Goal: Information Seeking & Learning: Learn about a topic

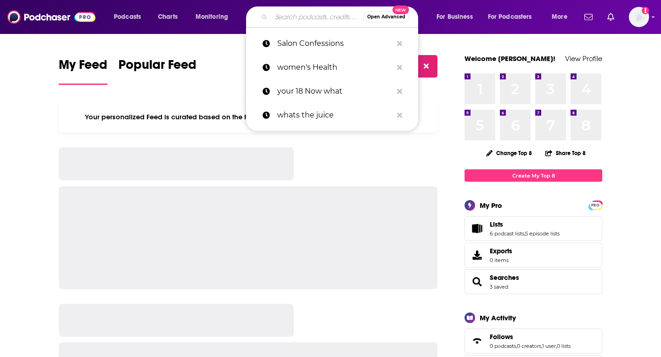
click at [313, 14] on input "Search podcasts, credits, & more..." at bounding box center [317, 17] width 92 height 15
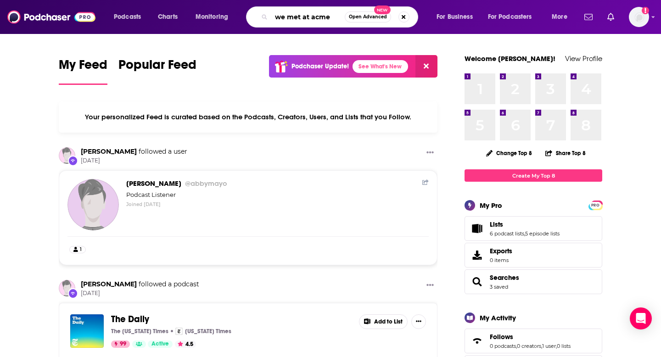
type input "we met at acme"
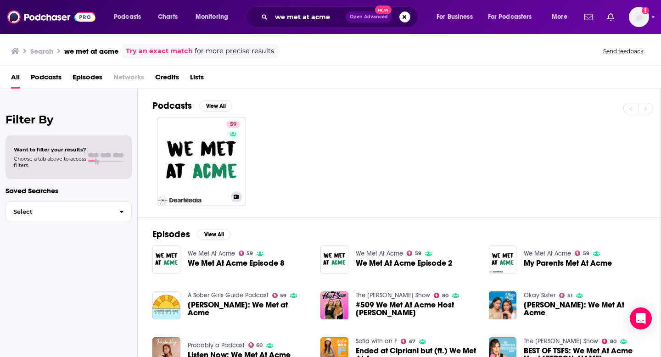
click at [211, 131] on link "59 We Met At Acme" at bounding box center [201, 161] width 89 height 89
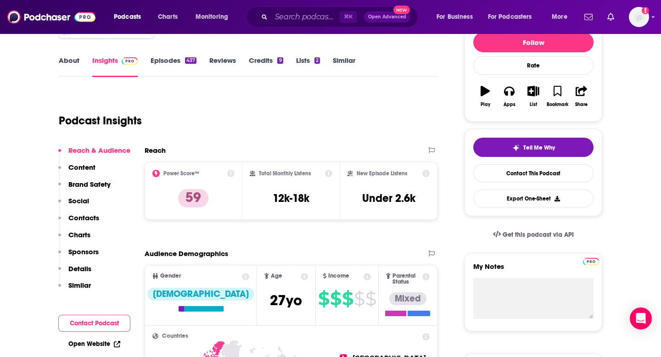
scroll to position [119, 0]
click at [184, 63] on link "Episodes 437" at bounding box center [174, 66] width 46 height 21
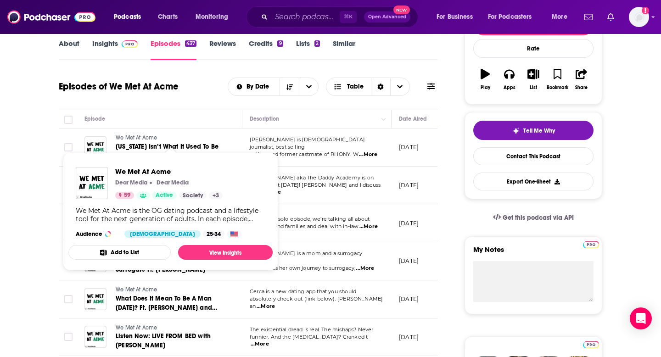
scroll to position [136, 0]
click at [161, 153] on span "We Met At Acme Dear Media Dear Media 59 Active Society + 3 We Met At Acme is th…" at bounding box center [170, 211] width 204 height 118
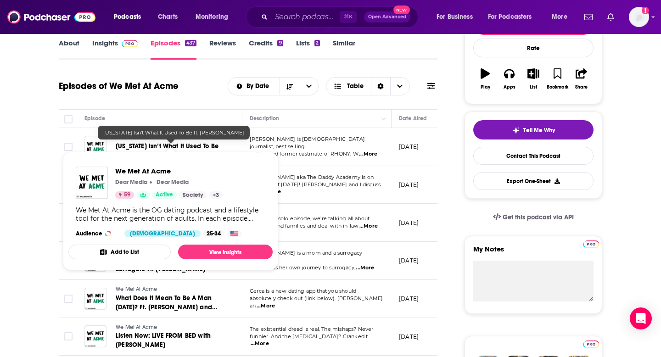
click at [157, 146] on span "[US_STATE] Isn’t What It Used To Be ft. [PERSON_NAME]" at bounding box center [167, 150] width 103 height 17
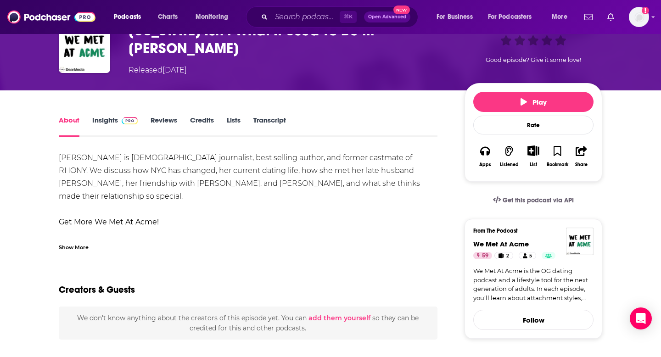
scroll to position [40, 0]
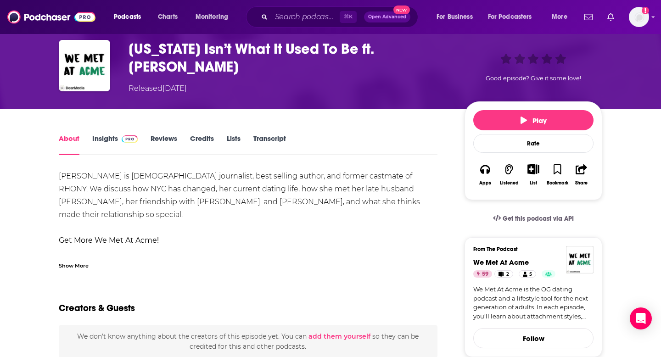
click at [120, 134] on span at bounding box center [128, 138] width 20 height 9
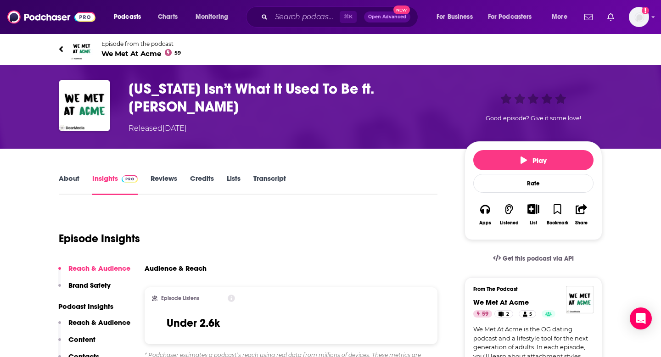
click at [267, 179] on link "Transcript" at bounding box center [269, 184] width 33 height 21
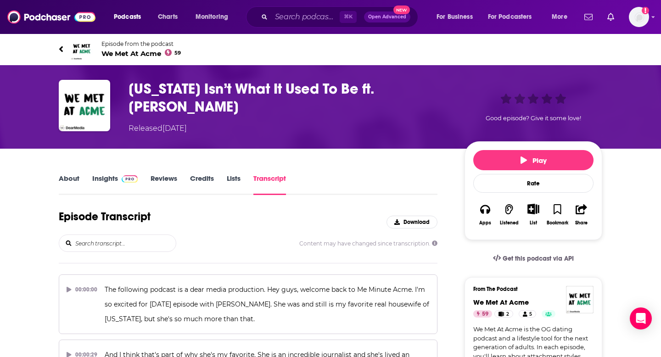
click at [104, 177] on link "Insights" at bounding box center [114, 184] width 45 height 21
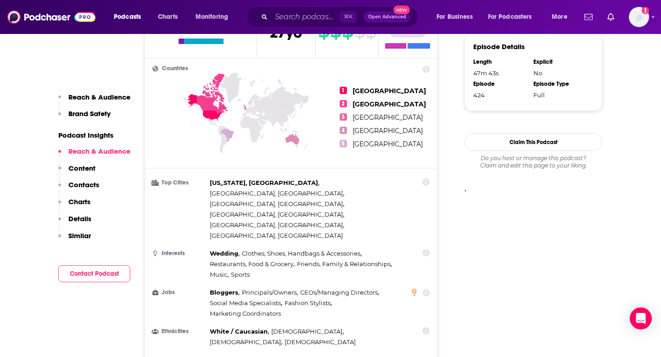
scroll to position [751, 0]
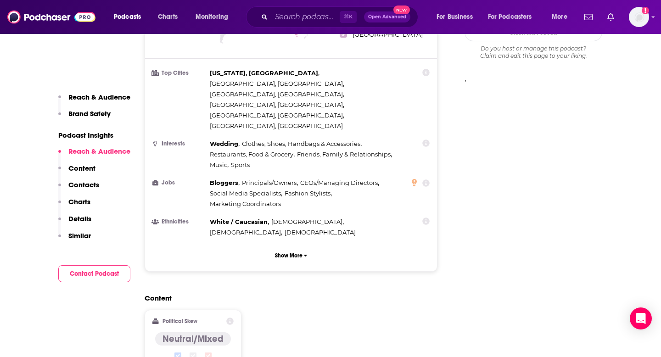
click at [121, 268] on button "Contact Podcast" at bounding box center [94, 273] width 72 height 17
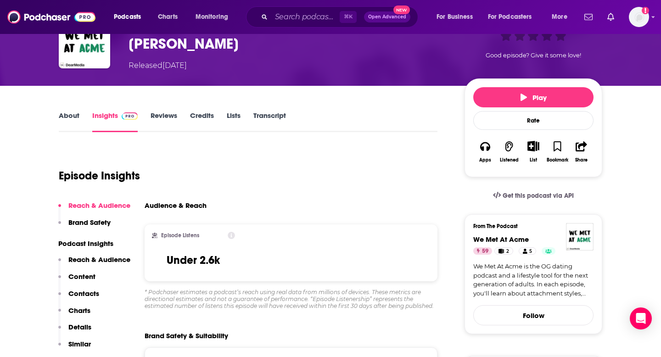
scroll to position [0, 0]
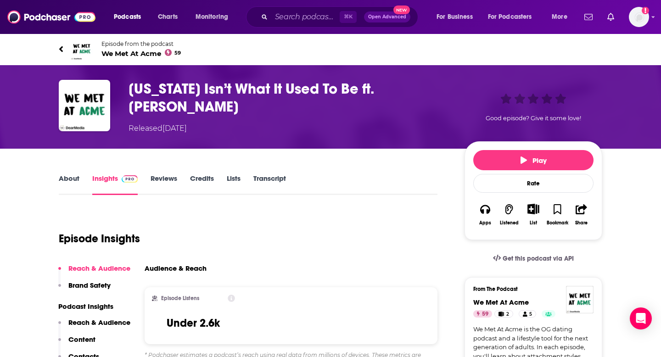
drag, startPoint x: 39, startPoint y: 182, endPoint x: 53, endPoint y: 182, distance: 14.2
click at [62, 181] on link "About" at bounding box center [69, 184] width 21 height 21
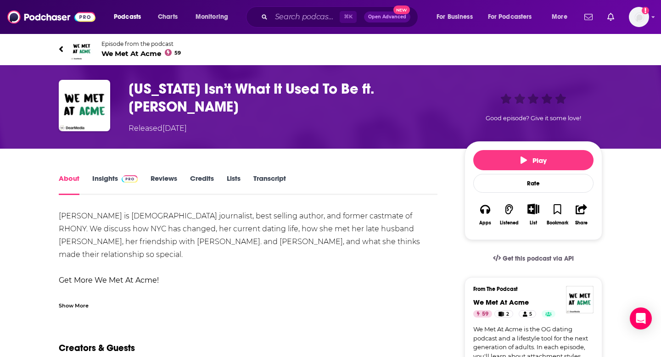
click at [274, 193] on link "Transcript" at bounding box center [269, 184] width 33 height 21
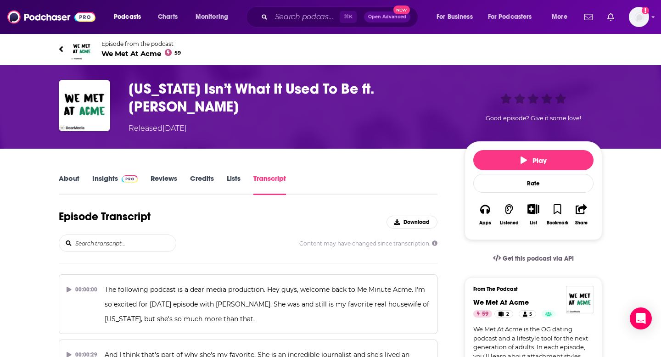
click at [262, 176] on link "Transcript" at bounding box center [269, 184] width 33 height 21
click at [79, 180] on div "About" at bounding box center [76, 184] width 34 height 21
click at [96, 181] on link "Insights" at bounding box center [114, 184] width 45 height 21
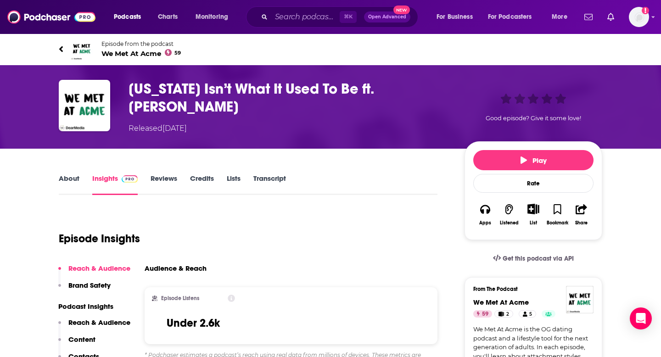
click at [61, 178] on link "About" at bounding box center [69, 184] width 21 height 21
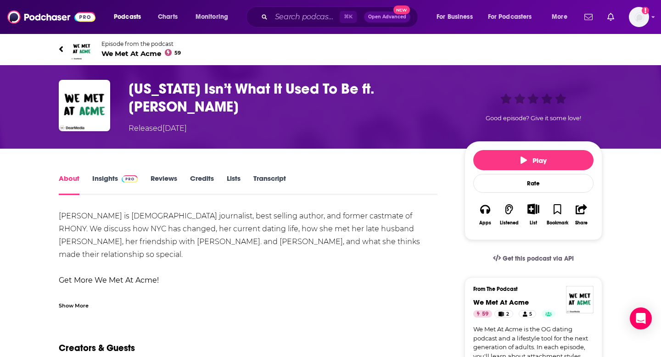
click at [63, 47] on link "Episode from the podcast We Met At Acme 59" at bounding box center [195, 49] width 272 height 22
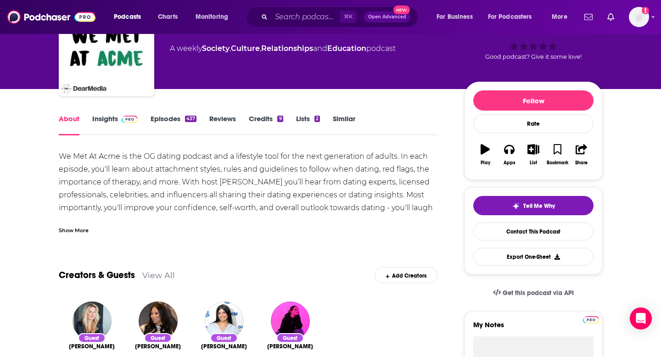
scroll to position [62, 0]
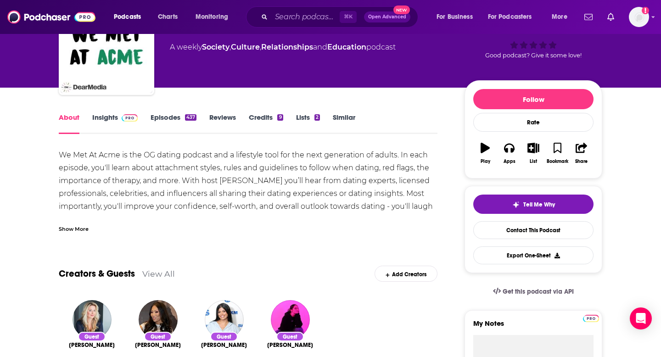
click at [75, 229] on div "Show More" at bounding box center [74, 228] width 30 height 9
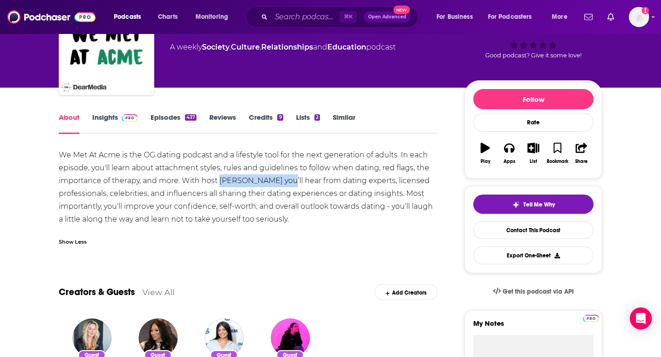
drag, startPoint x: 220, startPoint y: 184, endPoint x: 285, endPoint y: 183, distance: 64.7
click at [285, 183] on div "We Met At Acme is the OG dating podcast and a lifestyle tool for the next gener…" at bounding box center [248, 187] width 379 height 77
copy div "Lindsey Metselaar"
click at [349, 189] on div "We Met At Acme is the OG dating podcast and a lifestyle tool for the next gener…" at bounding box center [248, 187] width 379 height 77
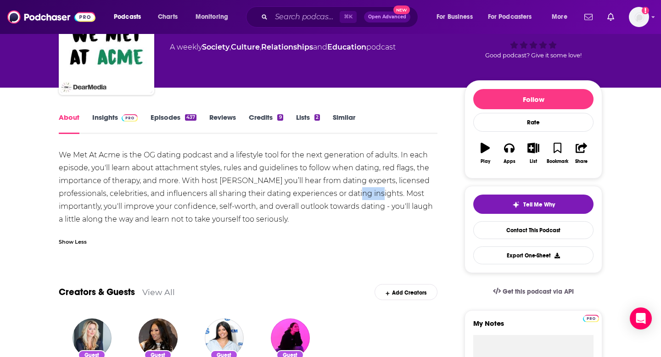
click at [349, 189] on div "We Met At Acme is the OG dating podcast and a lifestyle tool for the next gener…" at bounding box center [248, 187] width 379 height 77
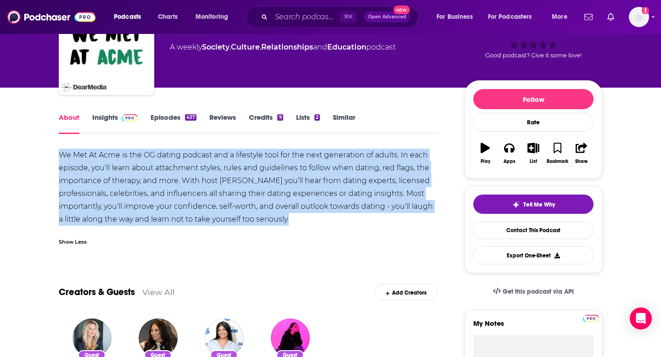
click at [349, 189] on div "We Met At Acme is the OG dating podcast and a lifestyle tool for the next gener…" at bounding box center [248, 187] width 379 height 77
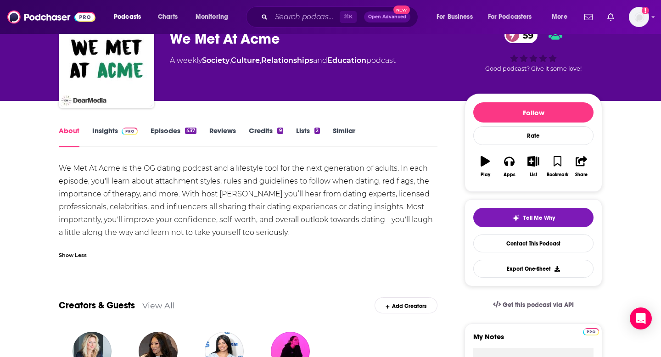
scroll to position [58, 0]
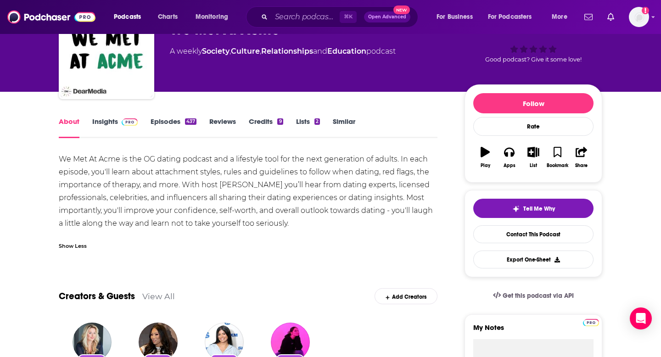
click at [488, 164] on div "Play" at bounding box center [486, 166] width 10 height 6
click at [511, 163] on div "Apps" at bounding box center [510, 166] width 12 height 6
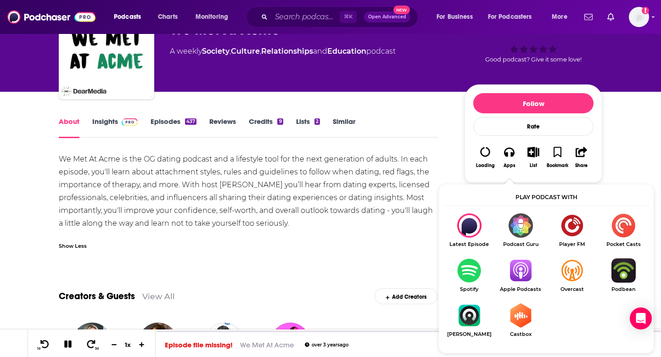
click at [519, 270] on img "Show Listen On dropdown" at bounding box center [520, 271] width 51 height 24
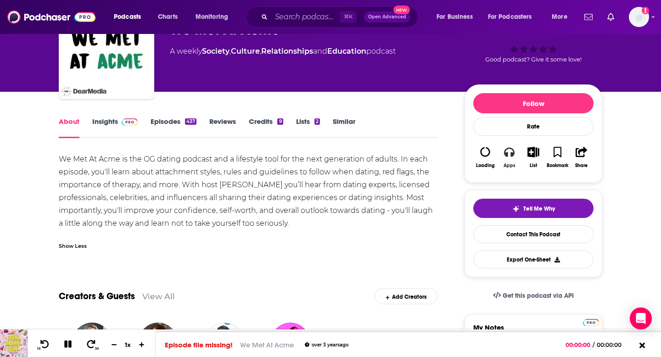
click at [503, 156] on button "Apps" at bounding box center [509, 157] width 24 height 33
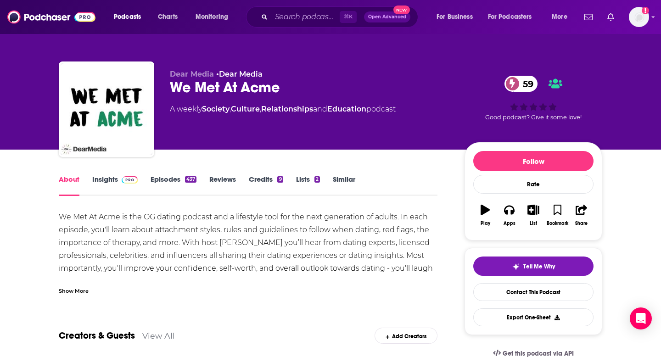
click at [180, 224] on div "We Met At Acme is the OG dating podcast and a lifestyle tool for the next gener…" at bounding box center [248, 249] width 379 height 77
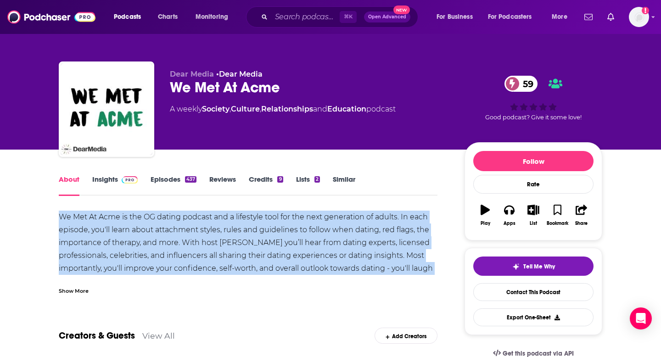
click at [180, 224] on div "We Met At Acme is the OG dating podcast and a lifestyle tool for the next gener…" at bounding box center [248, 249] width 379 height 77
copy div "We Met At Acme is the OG dating podcast and a lifestyle tool for the next gener…"
click at [96, 177] on link "Insights" at bounding box center [114, 185] width 45 height 21
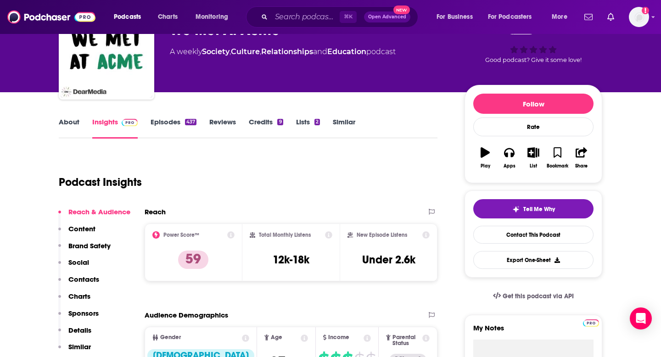
scroll to position [55, 0]
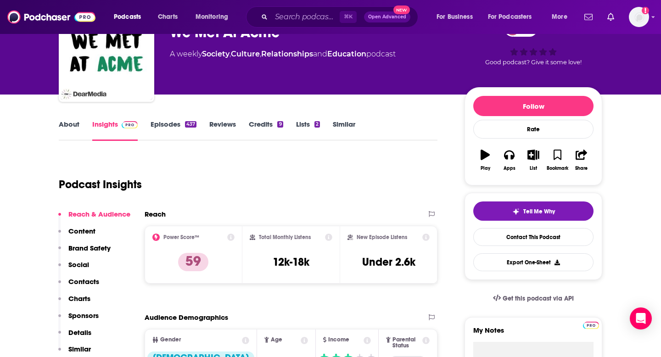
click at [170, 120] on link "Episodes 437" at bounding box center [174, 130] width 46 height 21
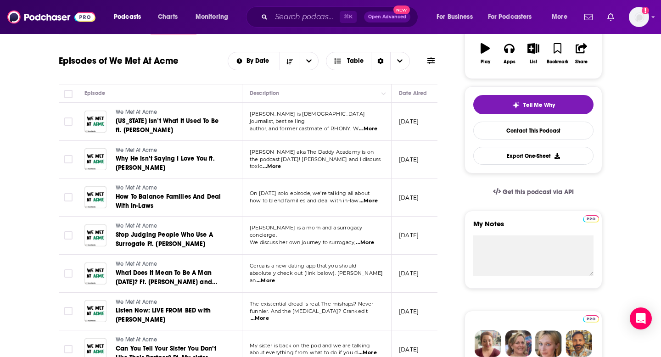
scroll to position [162, 0]
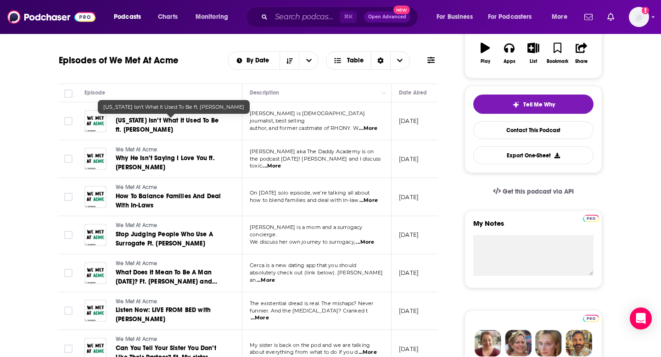
click at [122, 133] on span "New York Isn’t What It Used To Be ft. Carole Radziwell" at bounding box center [167, 125] width 103 height 17
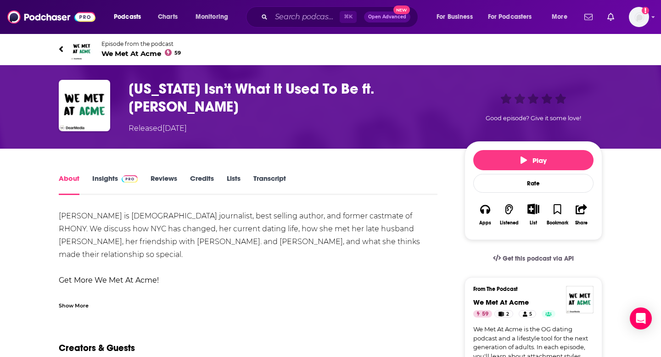
click at [278, 180] on link "Transcript" at bounding box center [269, 184] width 33 height 21
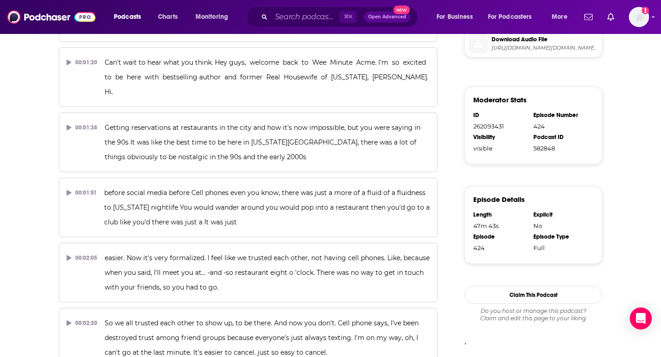
scroll to position [487, 0]
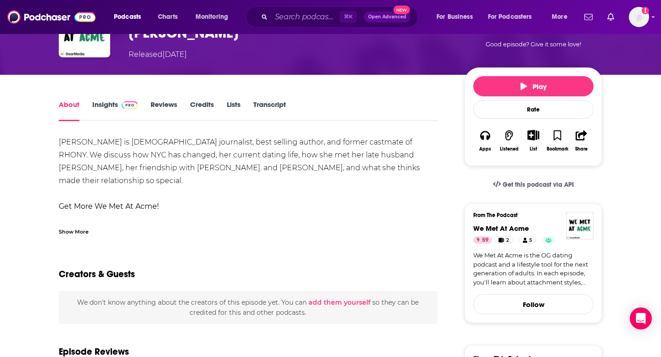
scroll to position [71, 0]
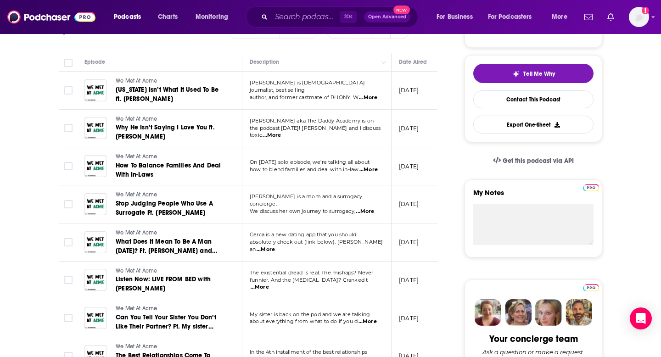
scroll to position [192, 0]
click at [281, 135] on span "...More" at bounding box center [272, 135] width 18 height 7
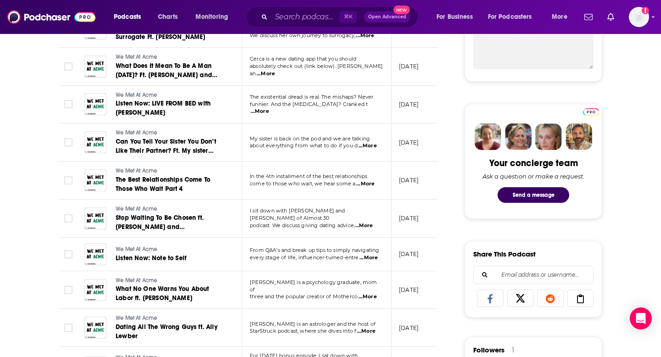
scroll to position [391, 0]
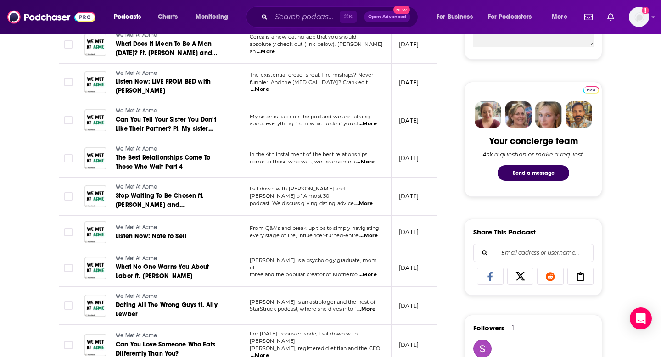
click at [345, 194] on span "I sit down with Krista and Lindsey of Almost 30" at bounding box center [298, 193] width 96 height 14
click at [366, 200] on span "...More" at bounding box center [363, 203] width 18 height 7
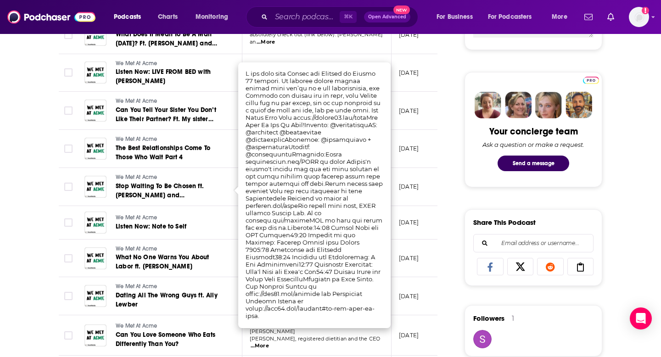
click at [411, 161] on td "June 29, 2025" at bounding box center [422, 149] width 60 height 38
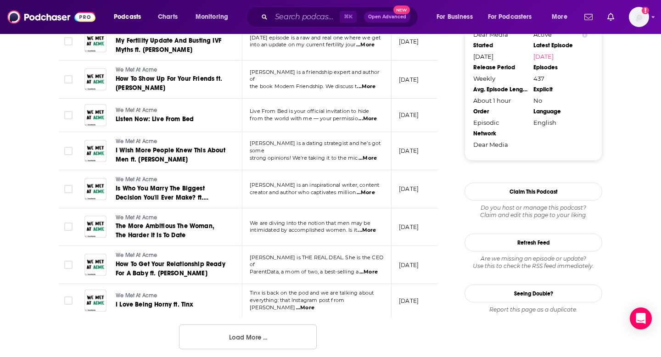
scroll to position [889, 0]
click at [257, 327] on button "Load More ..." at bounding box center [248, 336] width 138 height 25
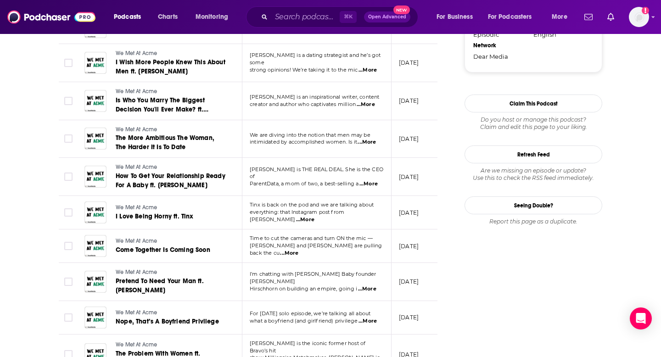
scroll to position [997, 0]
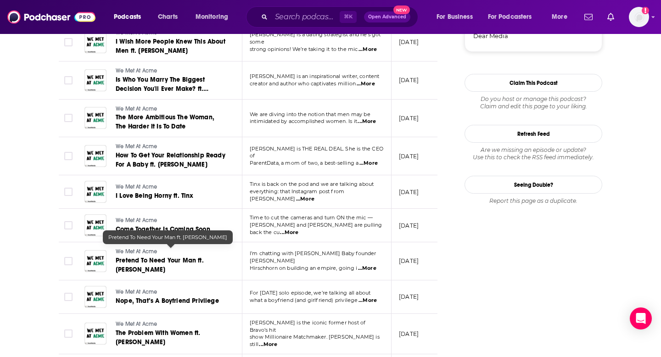
click at [33, 226] on div "About Insights Episodes 437 Reviews Credits 9 Lists 2 Similar Episodes of We Me…" at bounding box center [330, 177] width 661 height 2049
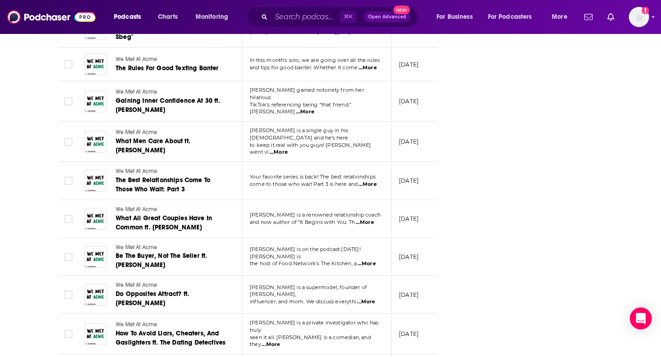
scroll to position [1417, 0]
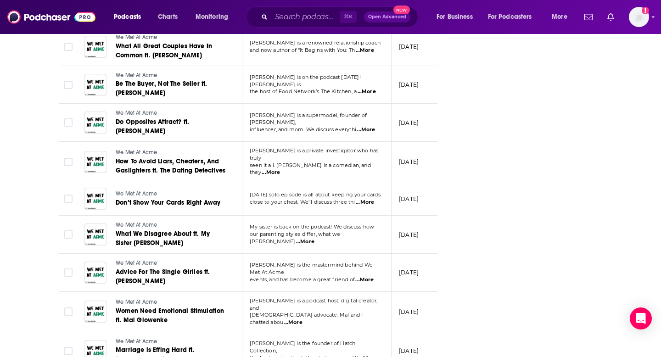
scroll to position [1592, 0]
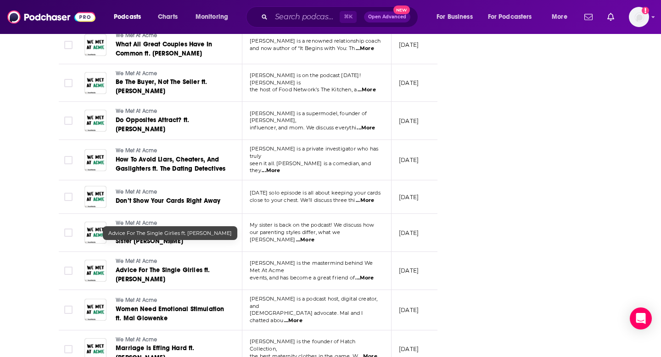
click at [144, 266] on link "Advice For The Single Girlies ft. Kayla Schreibstein" at bounding box center [171, 275] width 110 height 18
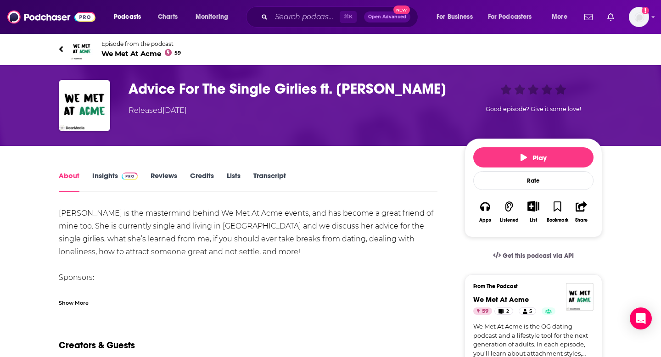
click at [269, 189] on link "Transcript" at bounding box center [269, 181] width 33 height 21
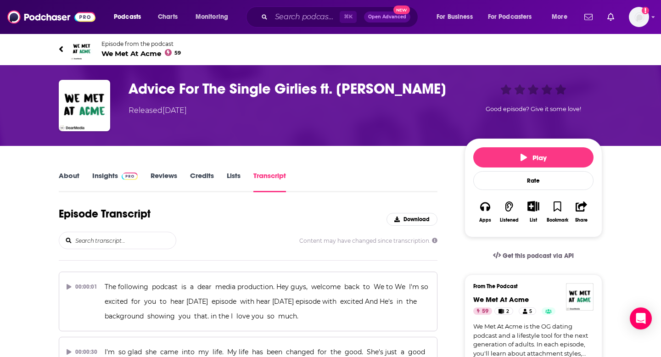
click at [316, 116] on div "Released Sunday, 8th December 2024" at bounding box center [289, 110] width 321 height 11
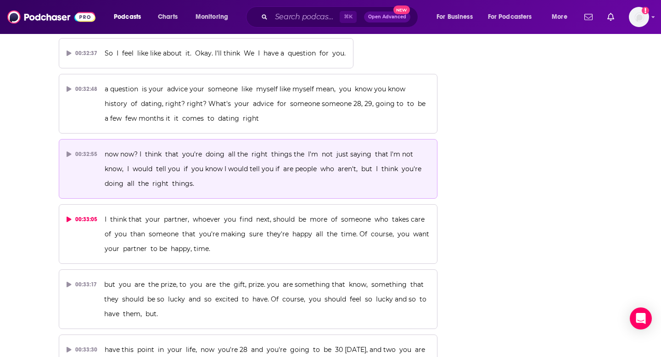
scroll to position [9510, 0]
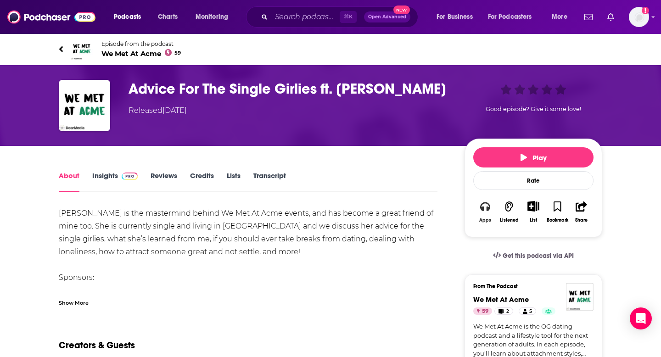
click at [486, 214] on button "Apps" at bounding box center [485, 212] width 24 height 34
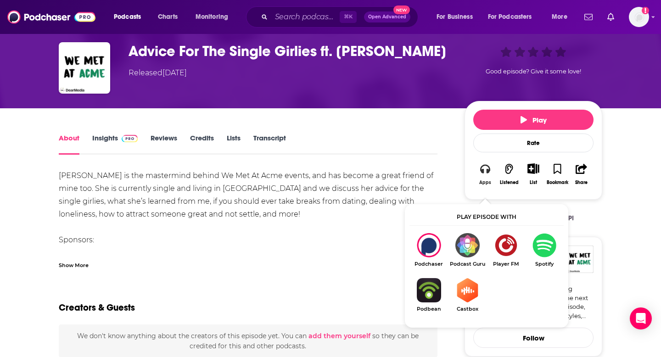
scroll to position [36, 0]
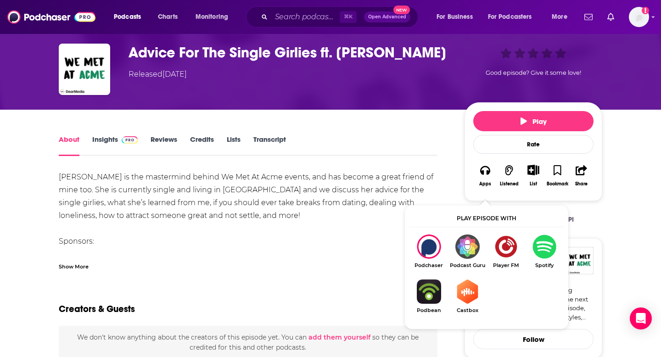
click at [302, 233] on div "Kayla is the mastermind behind We Met At Acme events, and has become a great fr…" at bounding box center [248, 267] width 379 height 193
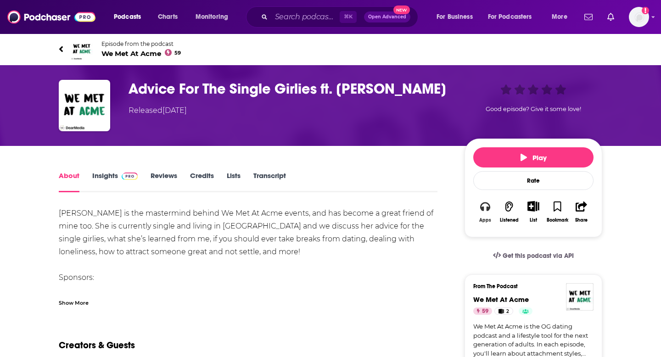
click at [490, 216] on button "Apps" at bounding box center [485, 212] width 24 height 34
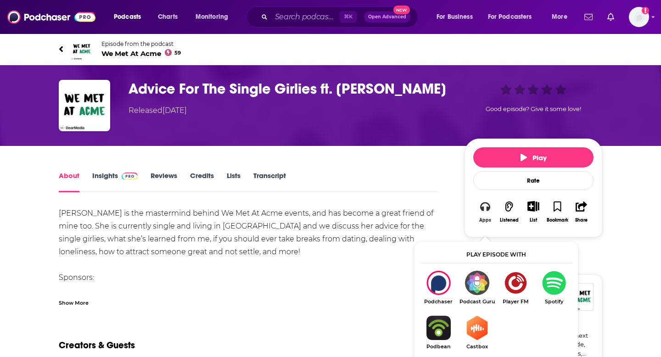
click at [482, 219] on button "Apps" at bounding box center [485, 212] width 24 height 34
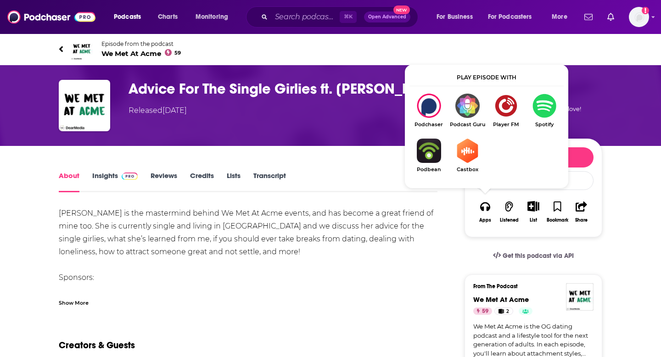
click at [399, 247] on div "[PERSON_NAME] is the mastermind behind We Met At Acme events, and has become a …" at bounding box center [248, 303] width 379 height 193
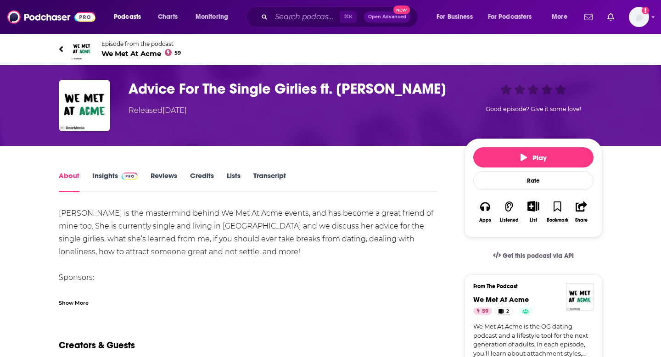
click at [649, 22] on div "Podcasts Charts Monitoring ⌘ K Open Advanced New For Business For Podcasters Mo…" at bounding box center [330, 17] width 661 height 34
click at [641, 19] on img "Logged in as abbymayo" at bounding box center [639, 17] width 20 height 20
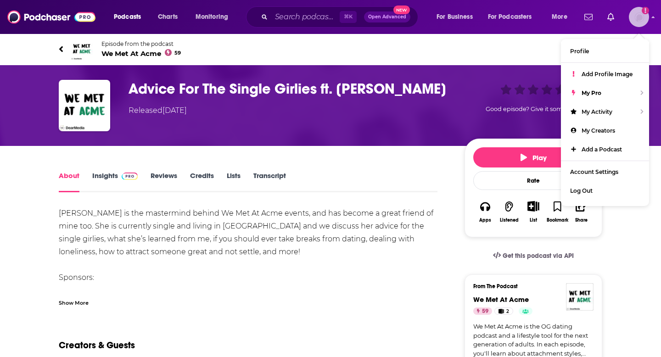
click at [639, 19] on img "Logged in as abbymayo" at bounding box center [639, 17] width 20 height 20
click at [319, 245] on div "Kayla is the mastermind behind We Met At Acme events, and has become a great fr…" at bounding box center [248, 303] width 379 height 193
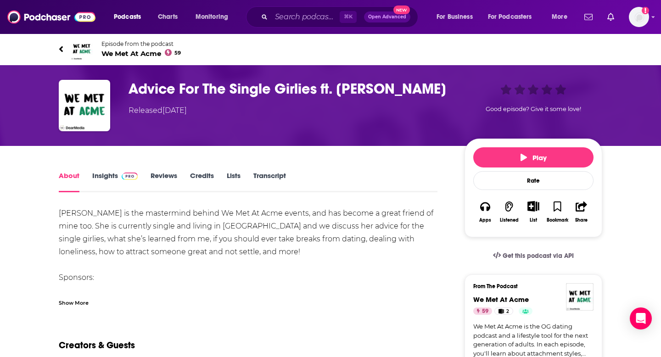
click at [59, 47] on icon at bounding box center [61, 49] width 5 height 9
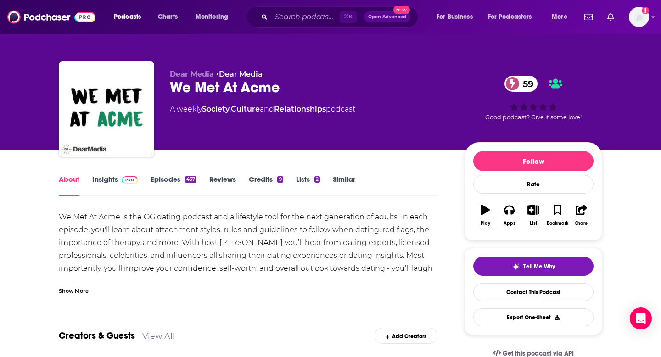
click at [163, 177] on link "Episodes 437" at bounding box center [174, 185] width 46 height 21
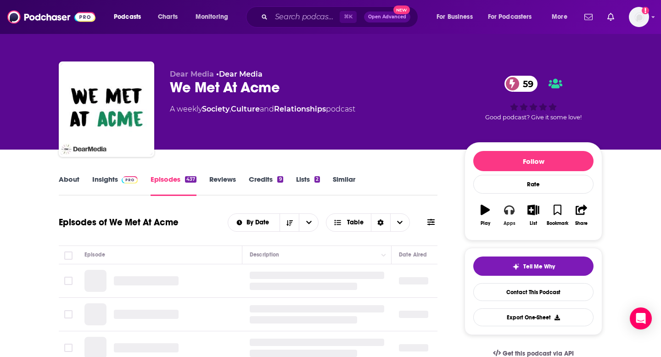
click at [506, 212] on icon "button" at bounding box center [509, 210] width 10 height 9
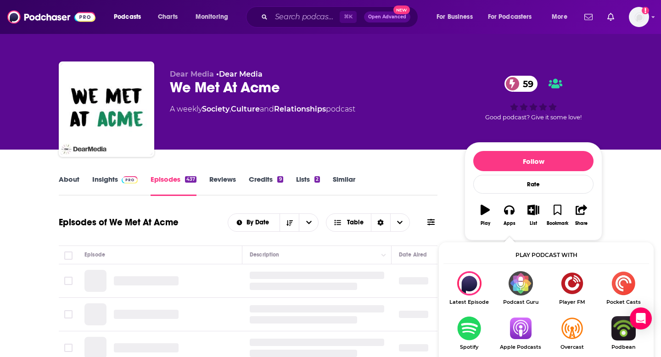
click at [408, 193] on div "About Insights Episodes 437 Reviews Credits 9 Lists 2 Similar" at bounding box center [248, 185] width 379 height 22
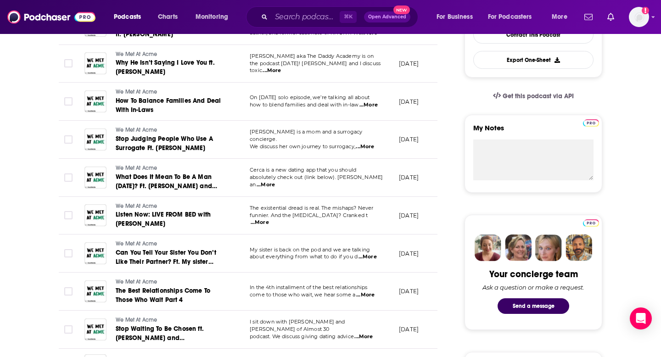
scroll to position [254, 0]
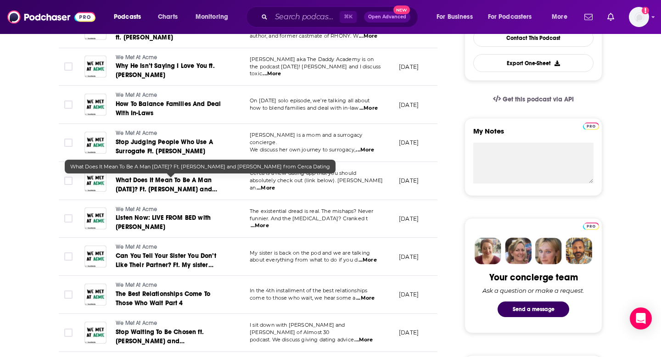
click at [158, 191] on span "What Does It Mean To Be A Man [DATE]? Ft. [PERSON_NAME] and [PERSON_NAME] from …" at bounding box center [170, 189] width 108 height 26
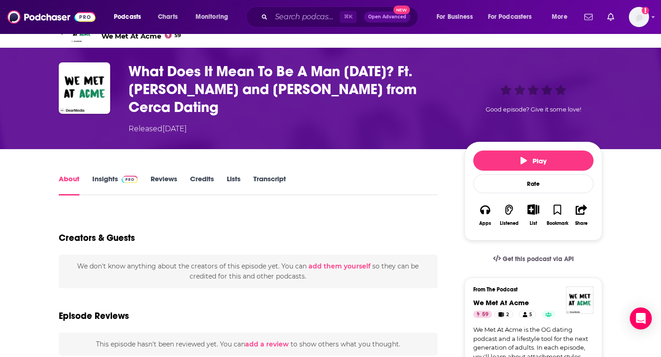
scroll to position [27, 0]
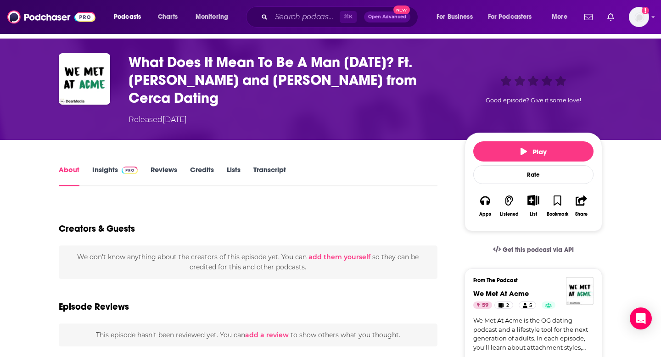
click at [270, 165] on link "Transcript" at bounding box center [269, 175] width 33 height 21
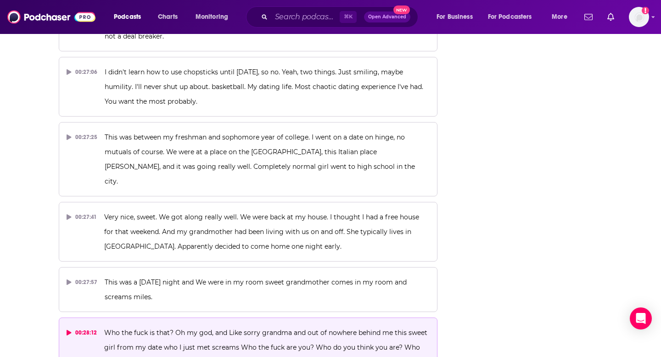
scroll to position [7998, 0]
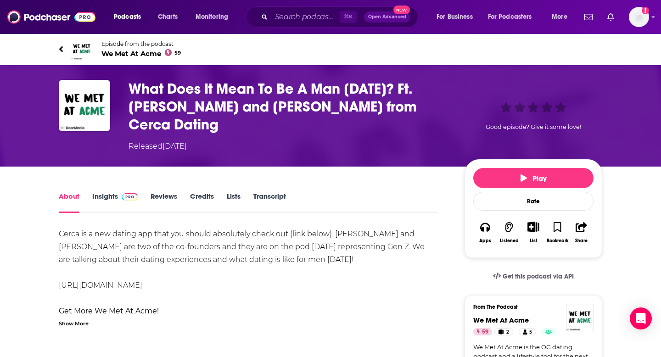
click at [63, 51] on link "Episode from the podcast We Met At Acme 59" at bounding box center [331, 49] width 544 height 22
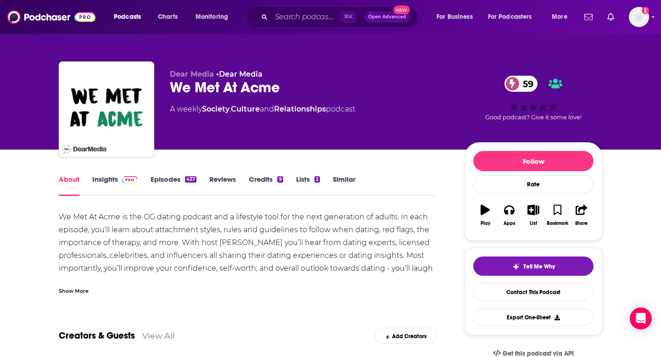
scroll to position [20, 0]
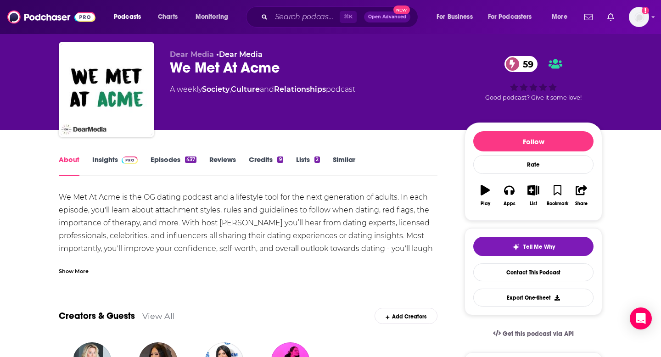
click at [155, 163] on link "Episodes 437" at bounding box center [174, 165] width 46 height 21
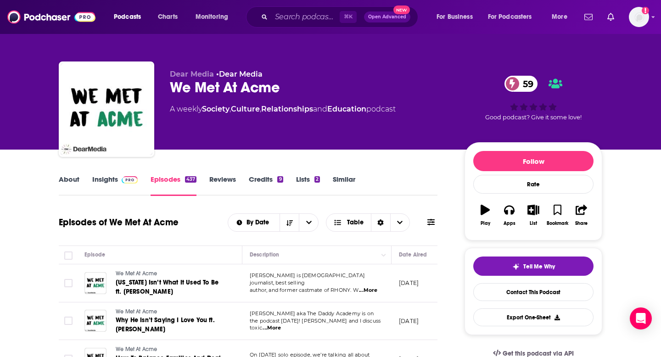
scroll to position [675, 0]
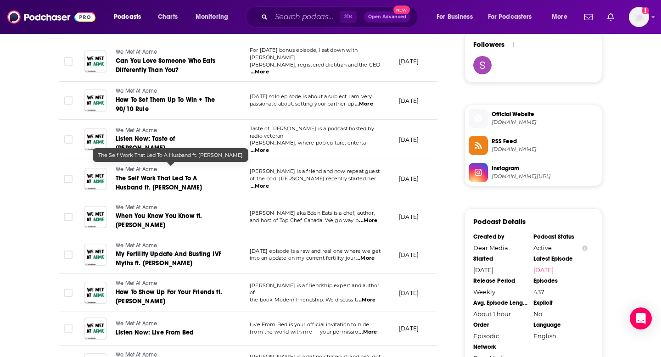
click at [154, 174] on span "The Self Work That Led To A Husband ft. Elizabeth Endres" at bounding box center [159, 182] width 86 height 17
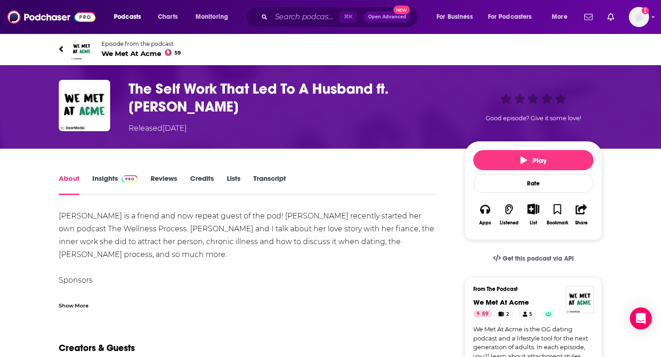
click at [225, 93] on h1 "The Self Work That Led To A Husband ft. Elizabeth Endres" at bounding box center [289, 98] width 321 height 36
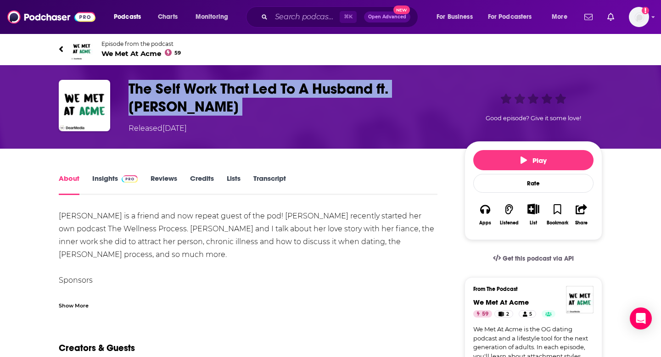
click at [225, 93] on h1 "The Self Work That Led To A Husband ft. Elizabeth Endres" at bounding box center [289, 98] width 321 height 36
copy h1 "The Self Work That Led To A Husband ft. Elizabeth Endres"
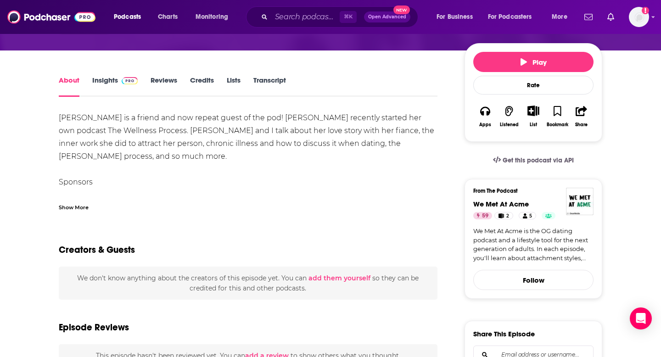
scroll to position [102, 0]
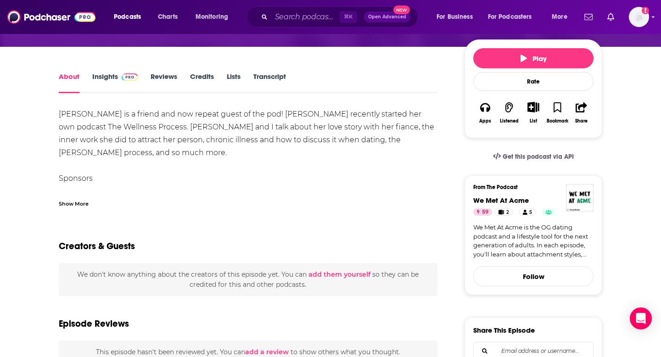
click at [268, 79] on link "Transcript" at bounding box center [269, 82] width 33 height 21
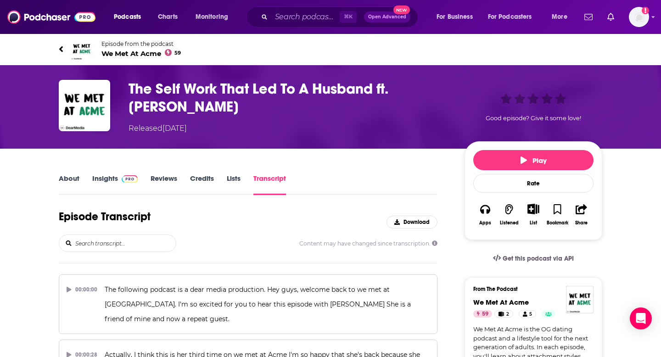
scroll to position [6479, 0]
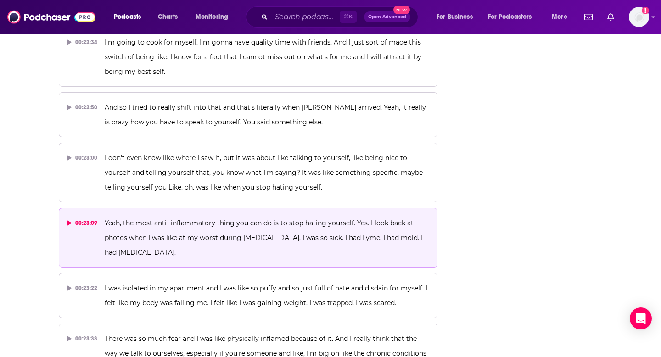
click at [283, 219] on span "Yeah, the most anti -inflammatory thing you can do is to stop hating yourself. …" at bounding box center [265, 238] width 320 height 38
click at [70, 220] on icon at bounding box center [69, 223] width 5 height 6
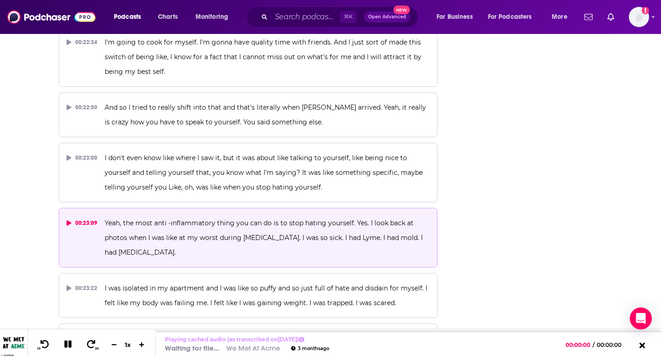
click at [72, 216] on div "00:23:09" at bounding box center [82, 223] width 31 height 15
click at [67, 347] on icon at bounding box center [68, 344] width 11 height 8
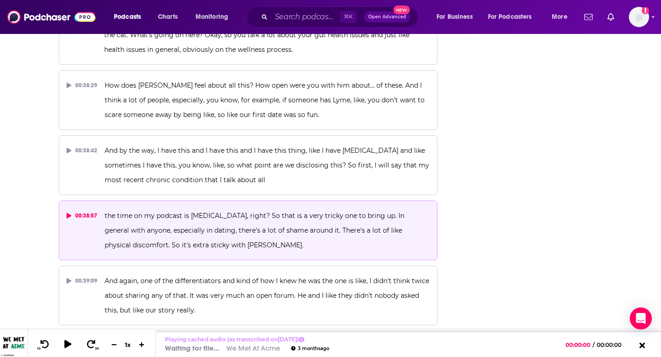
scroll to position [11304, 0]
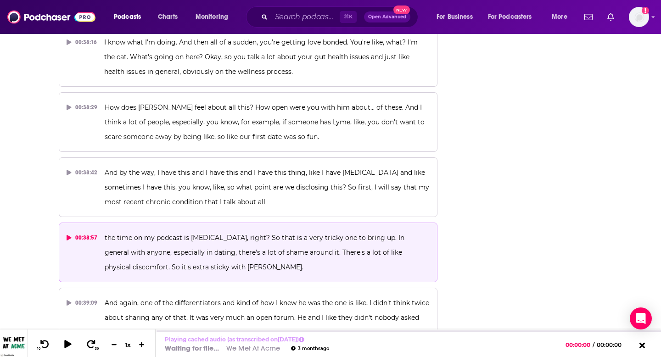
click at [258, 231] on p "the time on my podcast is pelvic pain, right? So that is a very tricky one to b…" at bounding box center [267, 253] width 325 height 44
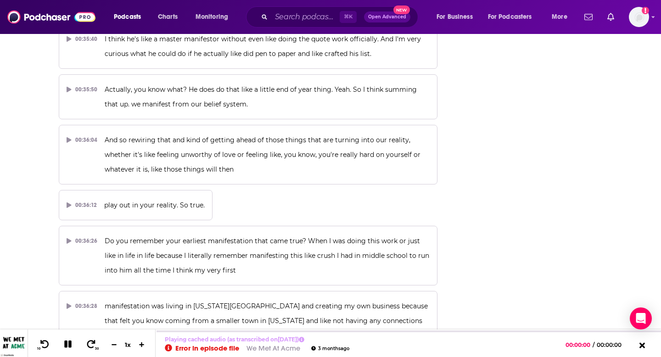
scroll to position [10218, 0]
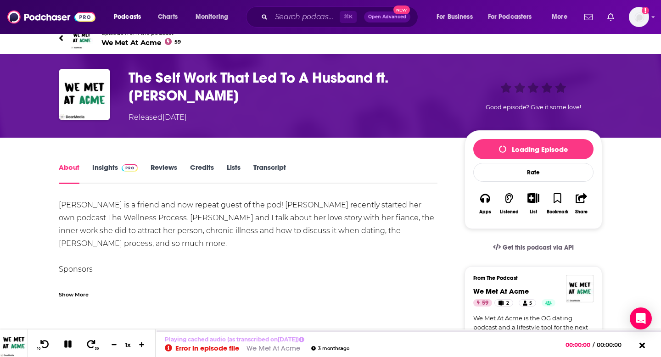
scroll to position [12, 0]
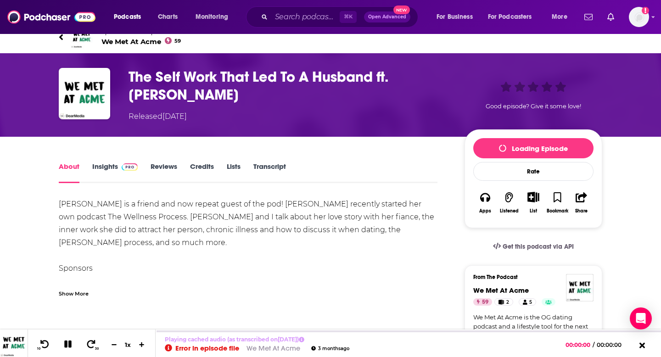
click at [60, 39] on icon at bounding box center [61, 37] width 5 height 9
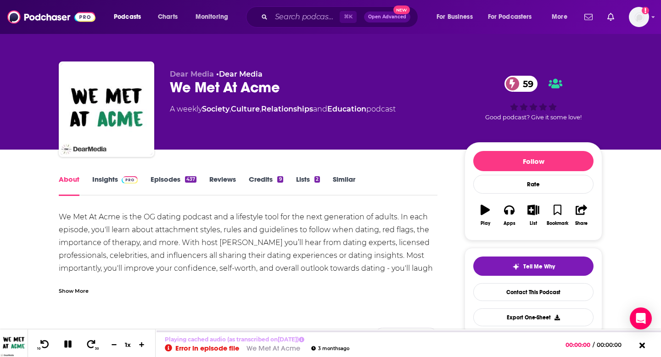
click at [60, 38] on div "Dear Media • Dear Media We Met At Acme 59 A weekly Society , Culture , Relation…" at bounding box center [331, 75] width 588 height 150
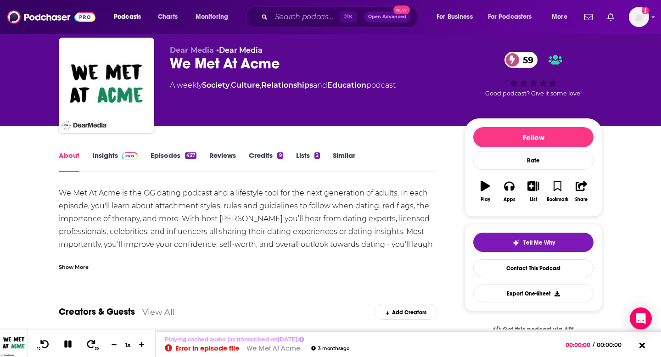
scroll to position [26, 0]
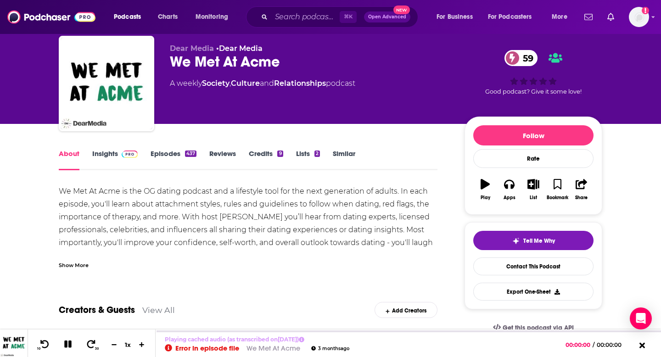
click at [171, 149] on link "Episodes 437" at bounding box center [174, 159] width 46 height 21
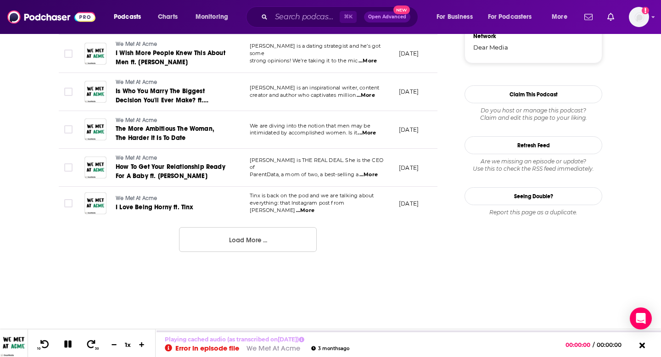
scroll to position [984, 0]
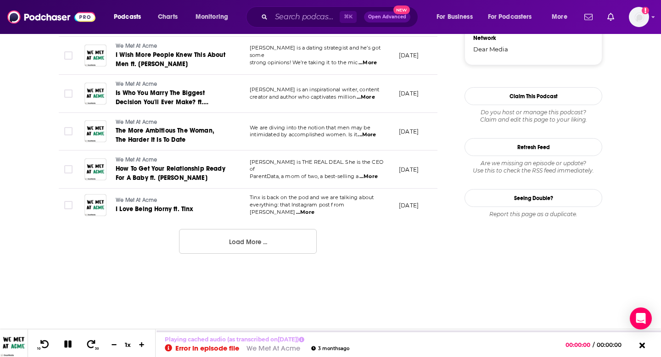
click at [252, 235] on button "Load More ..." at bounding box center [248, 241] width 138 height 25
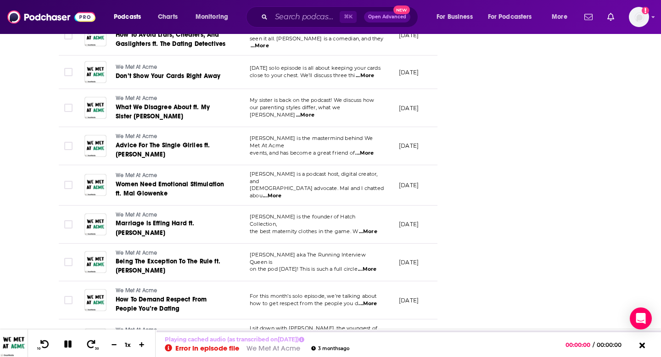
scroll to position [1814, 0]
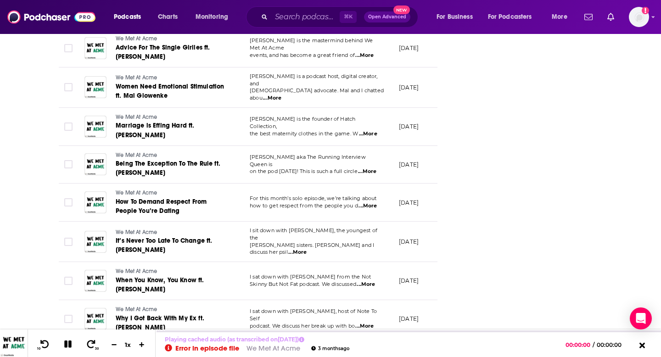
click at [240, 345] on button "Load More ..." at bounding box center [248, 357] width 138 height 25
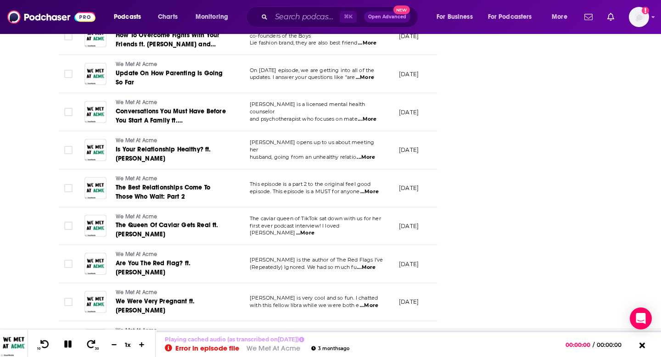
scroll to position [2746, 0]
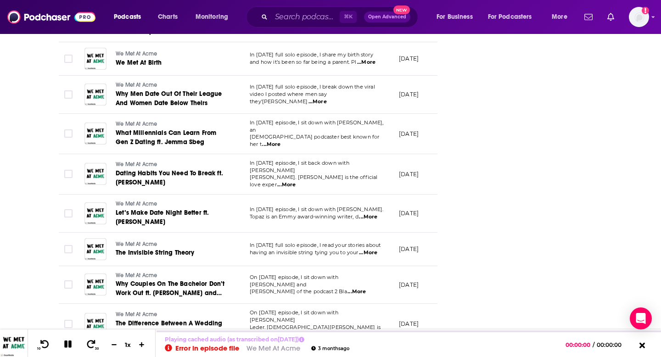
scroll to position [3674, 0]
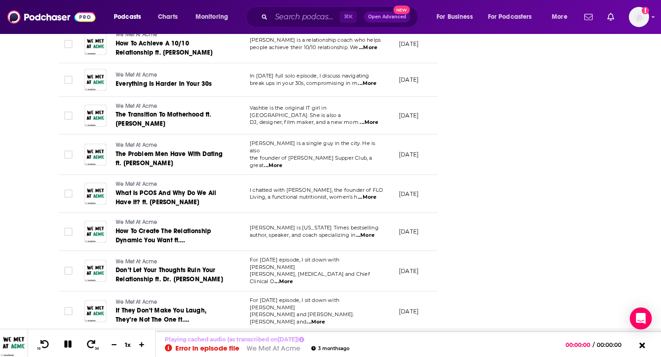
scroll to position [2145, 0]
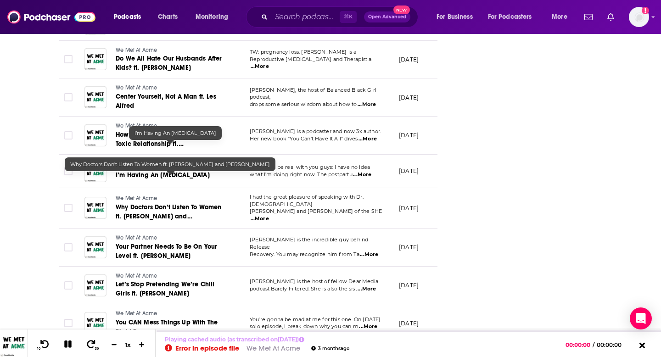
click at [194, 203] on span "Why Doctors Don’t Listen To Women ft. Dr. Thais Aliabadi and Mary Alice Haney" at bounding box center [169, 216] width 106 height 26
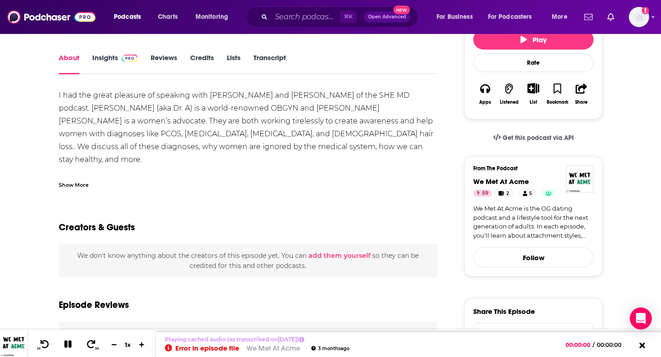
scroll to position [121, 0]
click at [264, 65] on link "Transcript" at bounding box center [269, 63] width 33 height 21
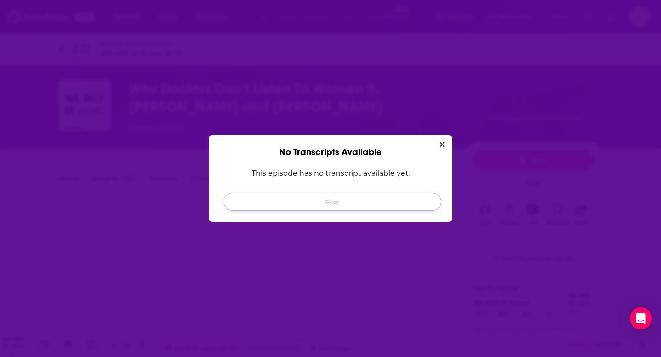
click at [428, 196] on button "Close" at bounding box center [333, 202] width 218 height 18
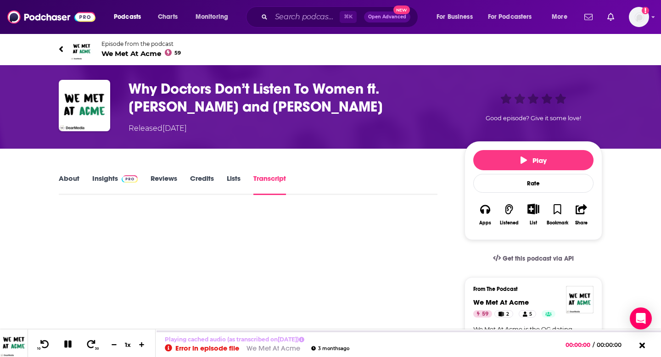
click at [63, 181] on link "About" at bounding box center [69, 184] width 21 height 21
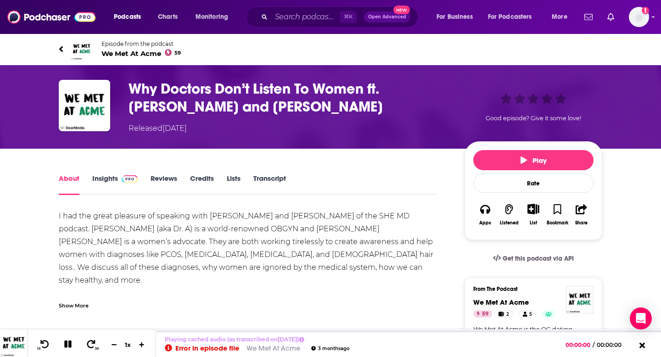
click at [61, 56] on link "Episode from the podcast We Met At Acme 59" at bounding box center [331, 49] width 544 height 22
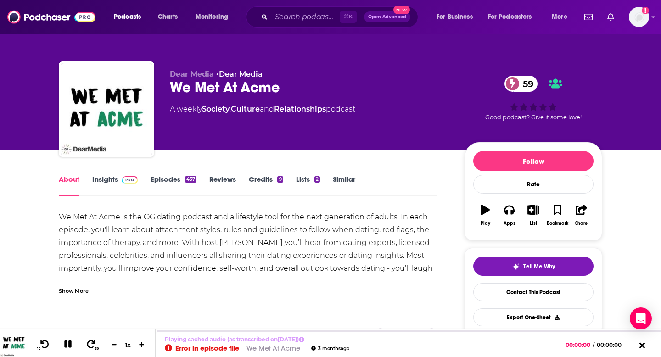
click at [167, 177] on link "Episodes 437" at bounding box center [174, 185] width 46 height 21
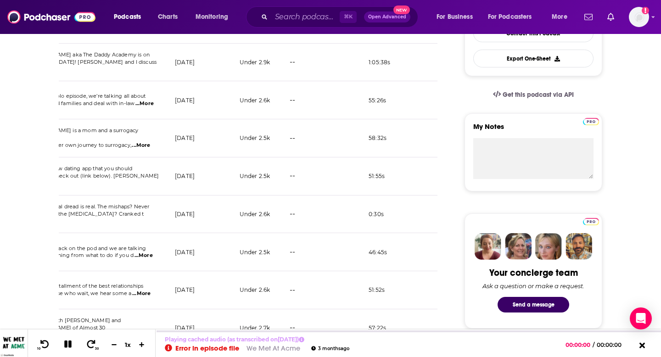
scroll to position [1022, 0]
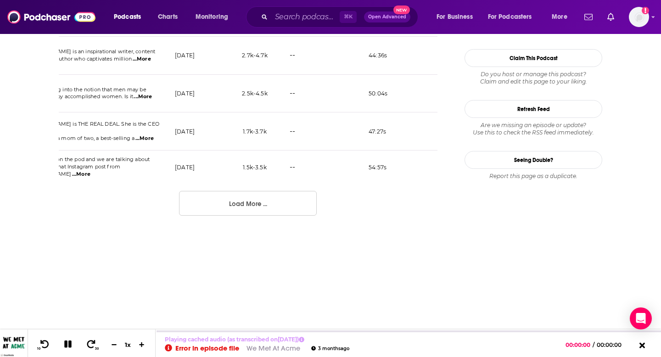
click at [254, 192] on button "Load More ..." at bounding box center [248, 203] width 138 height 25
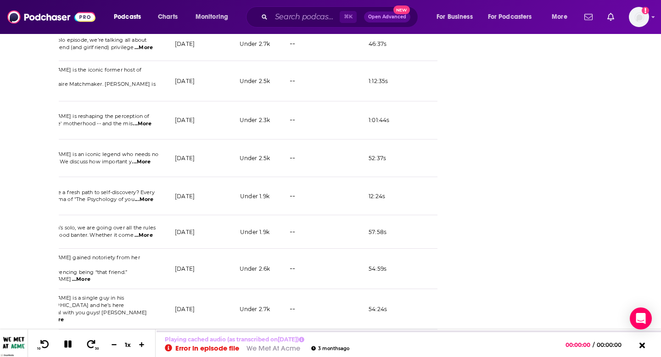
scroll to position [1248, 0]
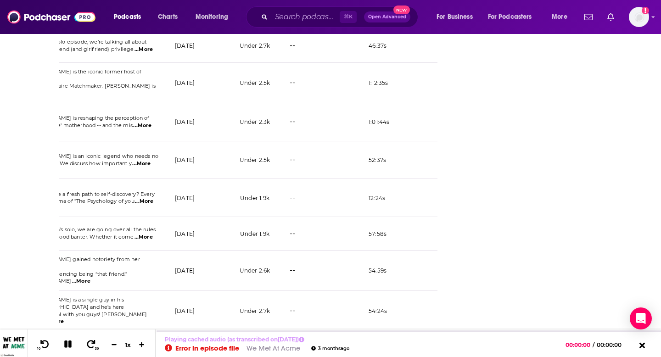
click at [143, 158] on td "Chelsea Handler is an iconic legend who needs no introduction! We discuss how i…" at bounding box center [92, 160] width 149 height 38
click at [145, 160] on span "...More" at bounding box center [141, 163] width 18 height 7
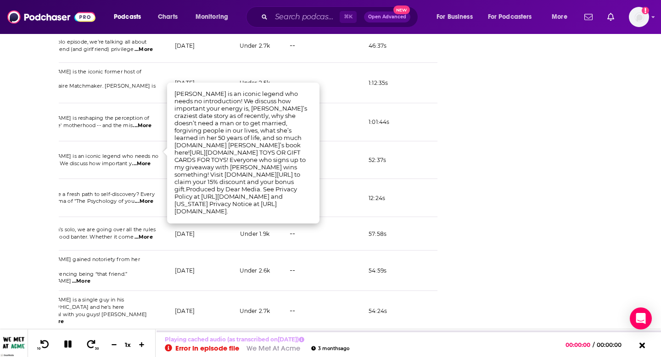
click at [119, 160] on span "introduction! We discuss how important y" at bounding box center [79, 163] width 106 height 6
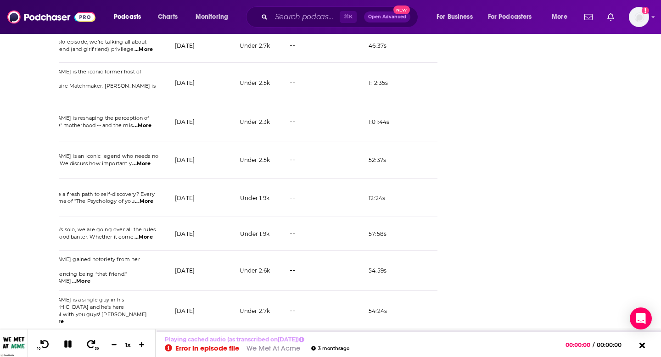
click at [142, 160] on span "...More" at bounding box center [141, 163] width 18 height 7
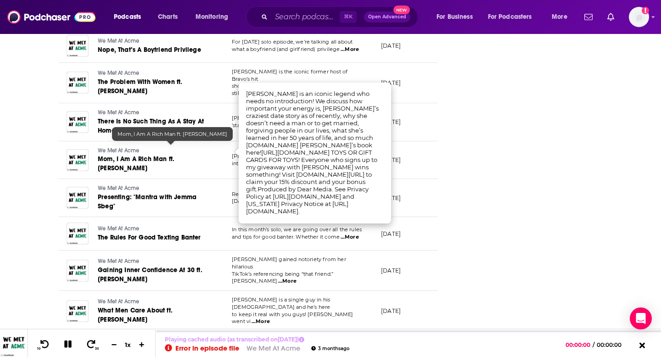
scroll to position [0, 0]
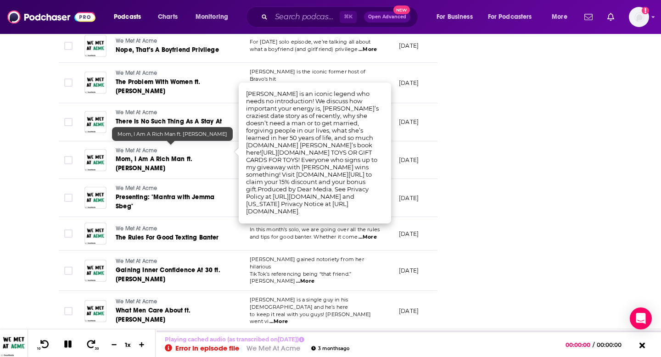
click at [141, 155] on span "Mom, I Am A Rich Man ft. [PERSON_NAME]" at bounding box center [154, 163] width 77 height 17
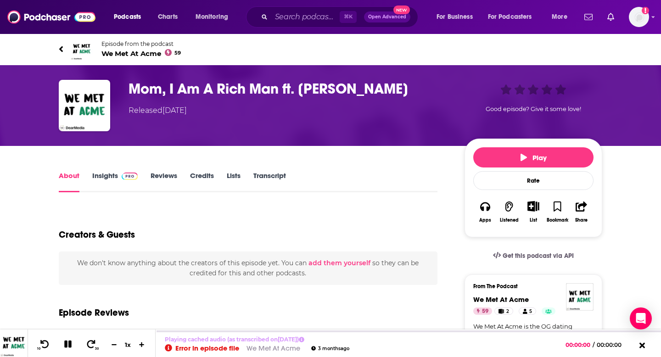
scroll to position [45, 0]
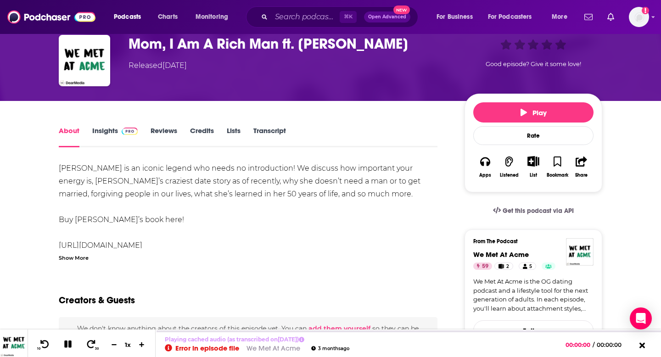
click at [262, 141] on link "Transcript" at bounding box center [269, 136] width 33 height 21
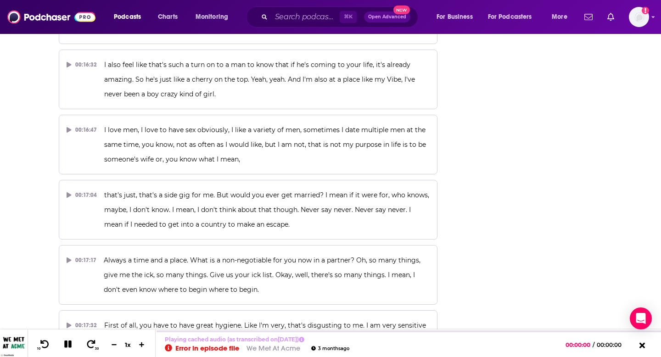
scroll to position [4306, 0]
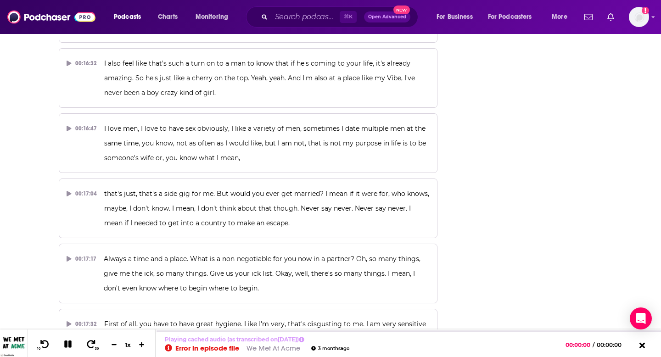
click at [212, 190] on span "that's just, that's a side gig for me. But would you ever get married? I mean i…" at bounding box center [267, 209] width 327 height 38
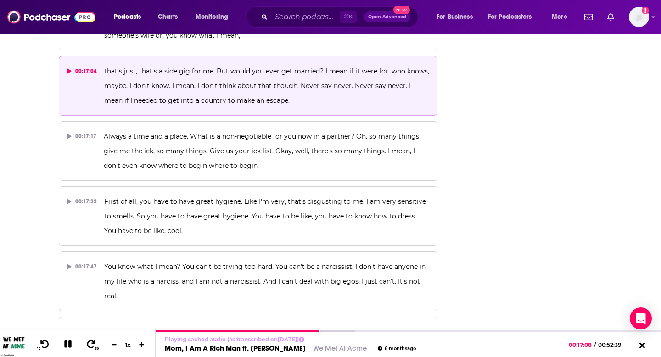
scroll to position [4428, 0]
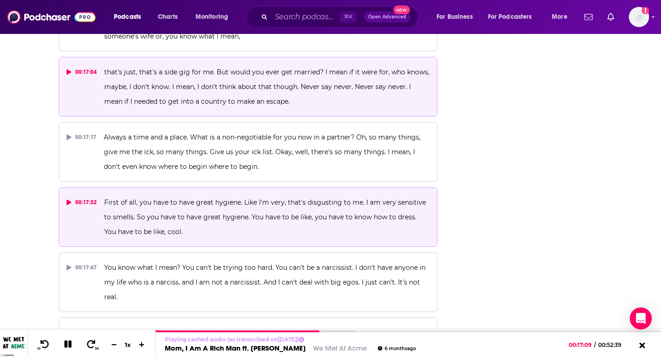
click at [82, 187] on button "00:17:32 First of all, you have to have great hygiene. Like I'm very, that's di…" at bounding box center [248, 217] width 379 height 60
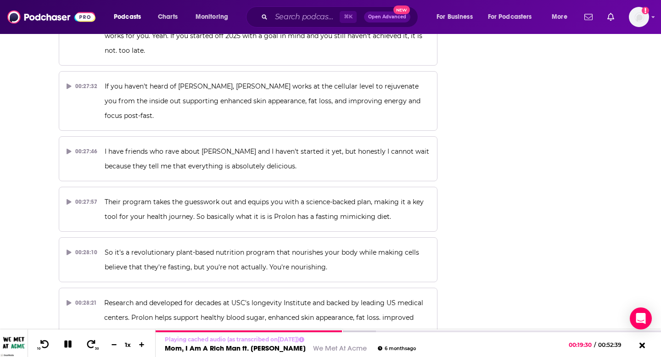
scroll to position [1845, 0]
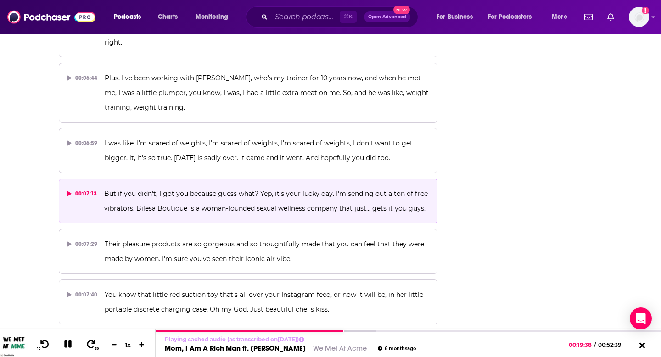
click at [69, 191] on icon at bounding box center [69, 194] width 5 height 6
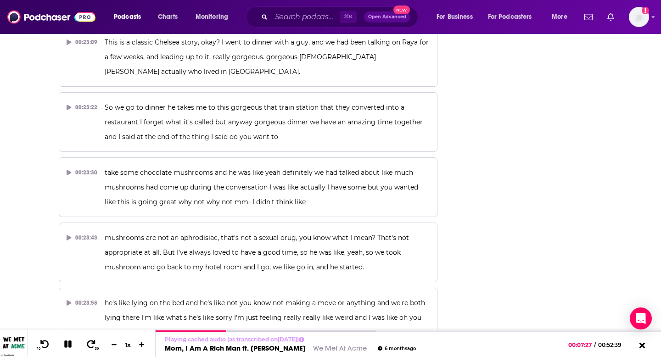
scroll to position [11400, 0]
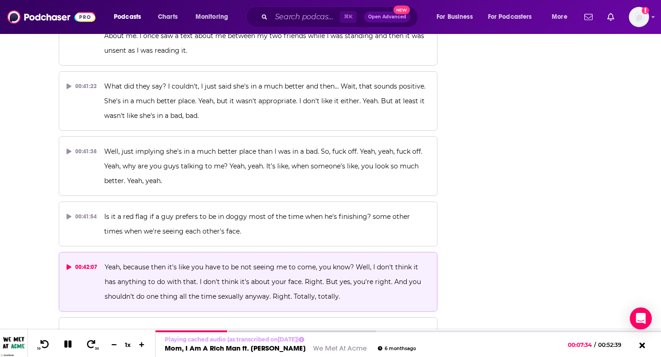
click at [68, 264] on icon at bounding box center [69, 267] width 5 height 6
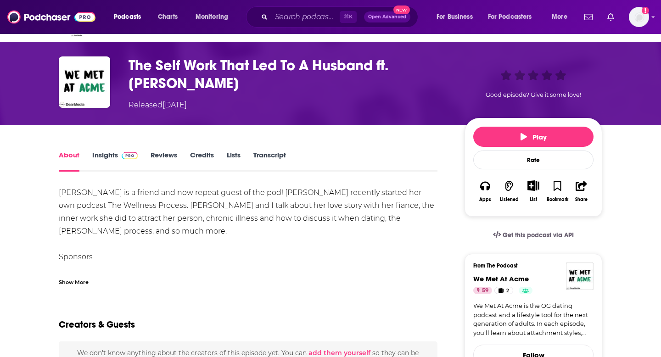
scroll to position [22, 0]
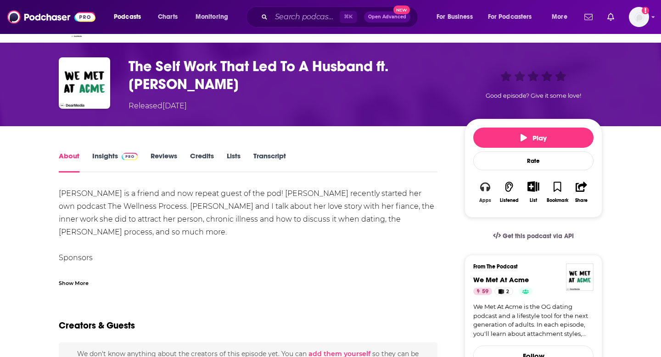
click at [478, 186] on button "Apps" at bounding box center [485, 192] width 24 height 34
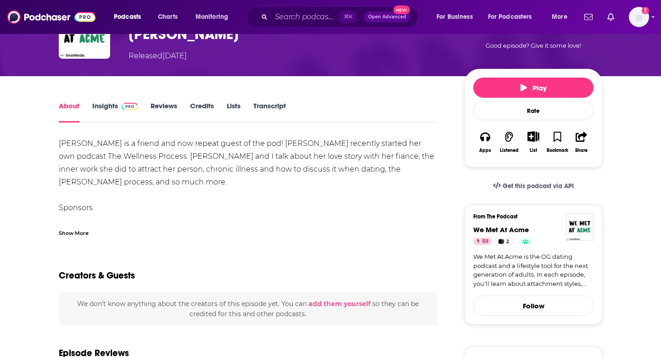
scroll to position [0, 0]
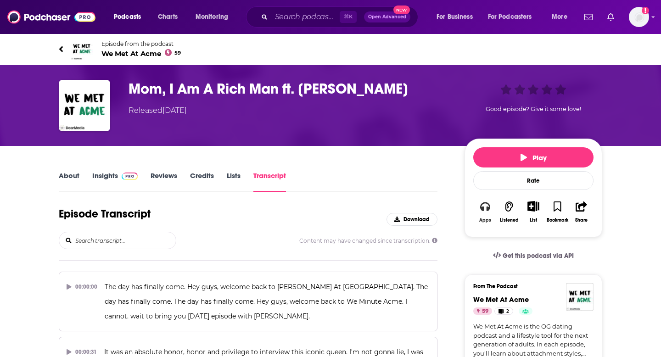
click at [489, 207] on icon "button" at bounding box center [485, 207] width 10 height 10
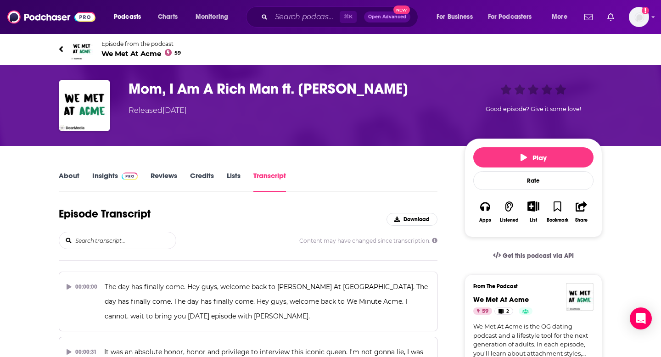
click at [279, 93] on h3 "Mom, I Am A Rich Man ft. [PERSON_NAME]" at bounding box center [289, 89] width 321 height 18
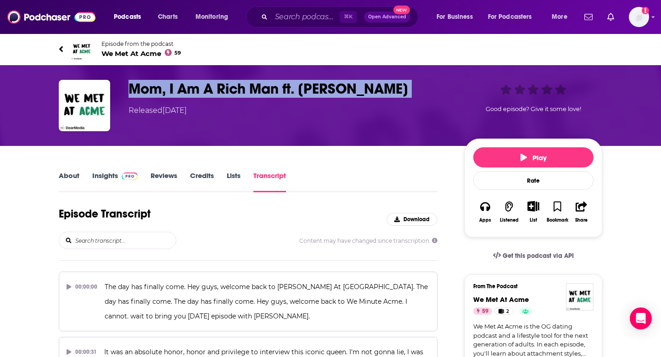
click at [279, 93] on h3 "Mom, I Am A Rich Man ft. [PERSON_NAME]" at bounding box center [289, 89] width 321 height 18
copy h3 "Mom, I Am A Rich Man ft. [PERSON_NAME]"
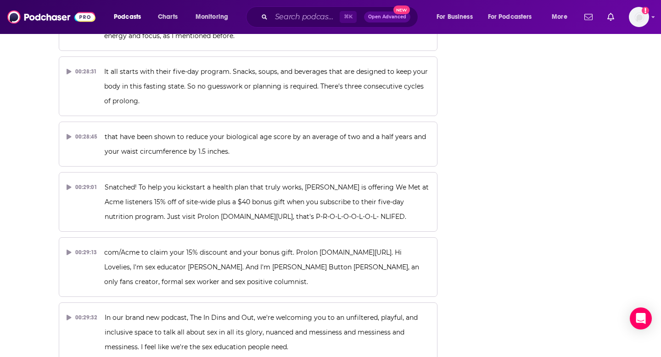
scroll to position [10256, 0]
